Goal: Register for event/course

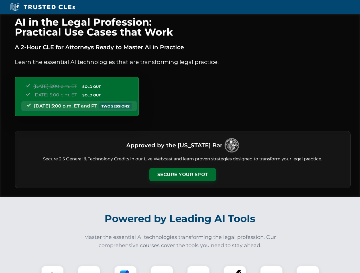
click at [182, 175] on button "Secure Your Spot" at bounding box center [182, 174] width 67 height 13
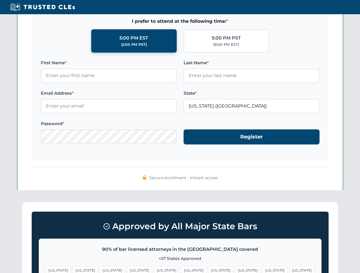
click at [208, 270] on span "[US_STATE]" at bounding box center [220, 271] width 25 height 8
click at [262, 270] on span "[US_STATE]" at bounding box center [274, 271] width 25 height 8
